Goal: Download file/media

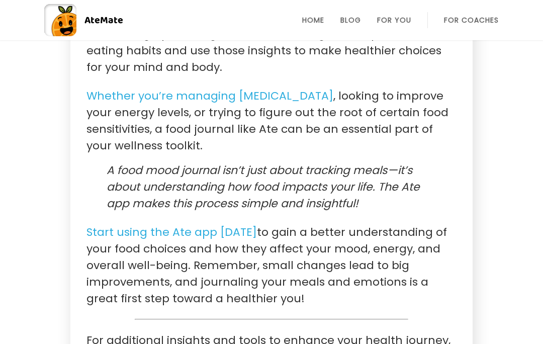
scroll to position [3138, 0]
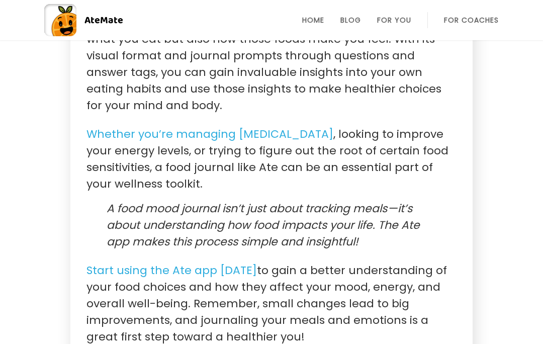
click at [191, 279] on link "Start using the Ate app today" at bounding box center [171, 270] width 170 height 16
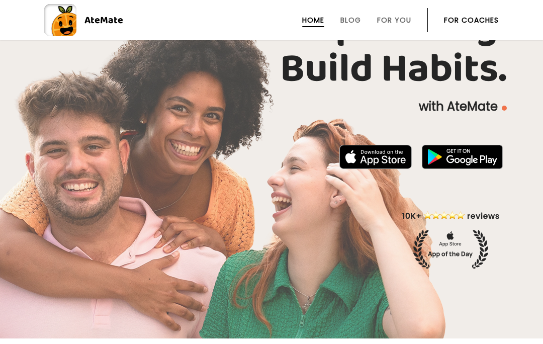
scroll to position [74, 0]
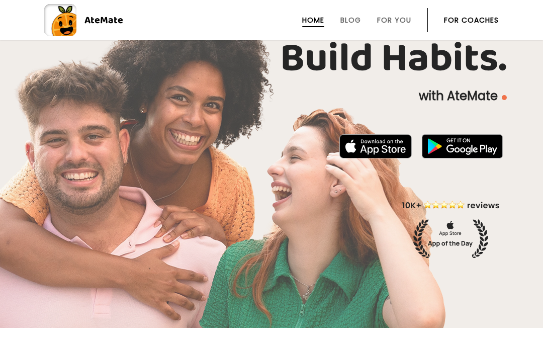
click at [377, 147] on img at bounding box center [375, 146] width 72 height 24
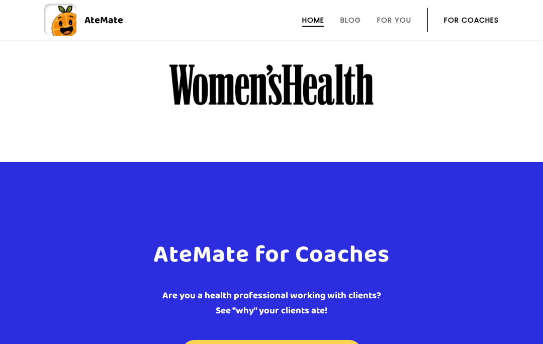
scroll to position [1390, 0]
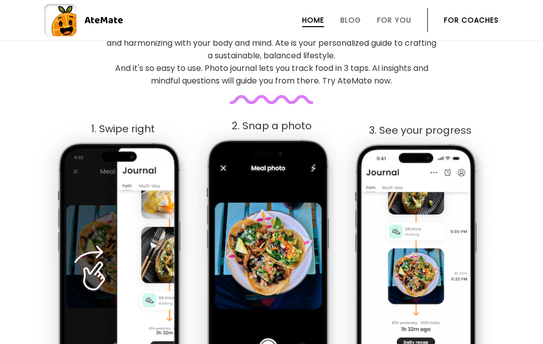
scroll to position [504, 0]
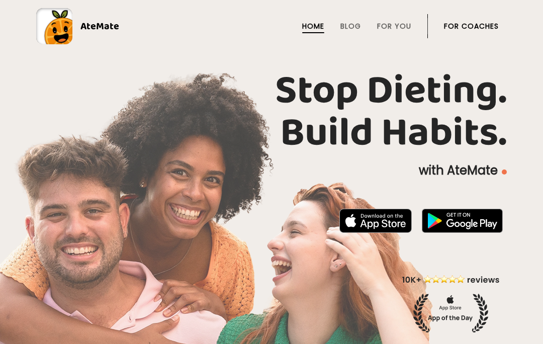
click at [378, 216] on img at bounding box center [375, 221] width 72 height 24
